Goal: Navigation & Orientation: Go to known website

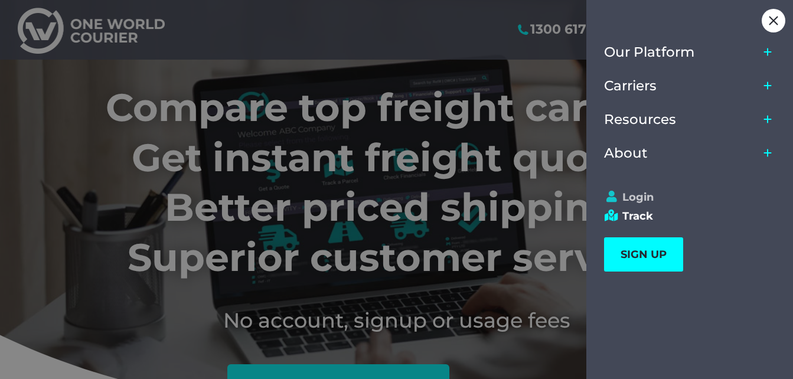
click at [632, 195] on link "Login" at bounding box center [684, 197] width 161 height 13
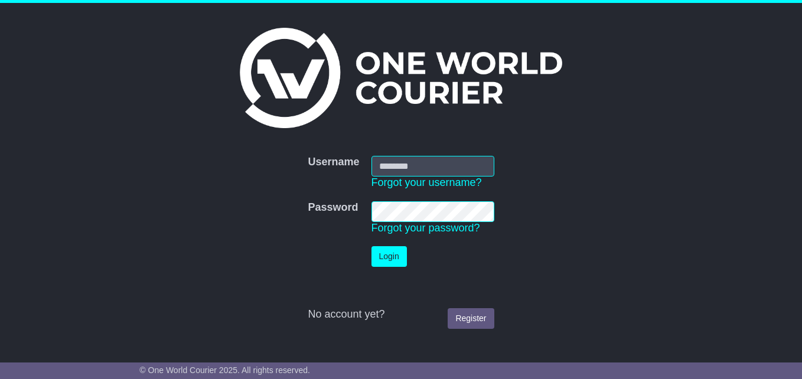
type input "**********"
click at [389, 256] on button "Login" at bounding box center [388, 256] width 35 height 21
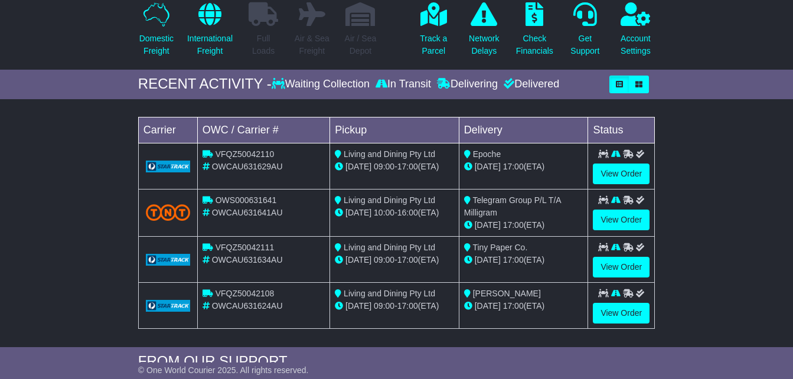
scroll to position [177, 0]
